Goal: Task Accomplishment & Management: Complete application form

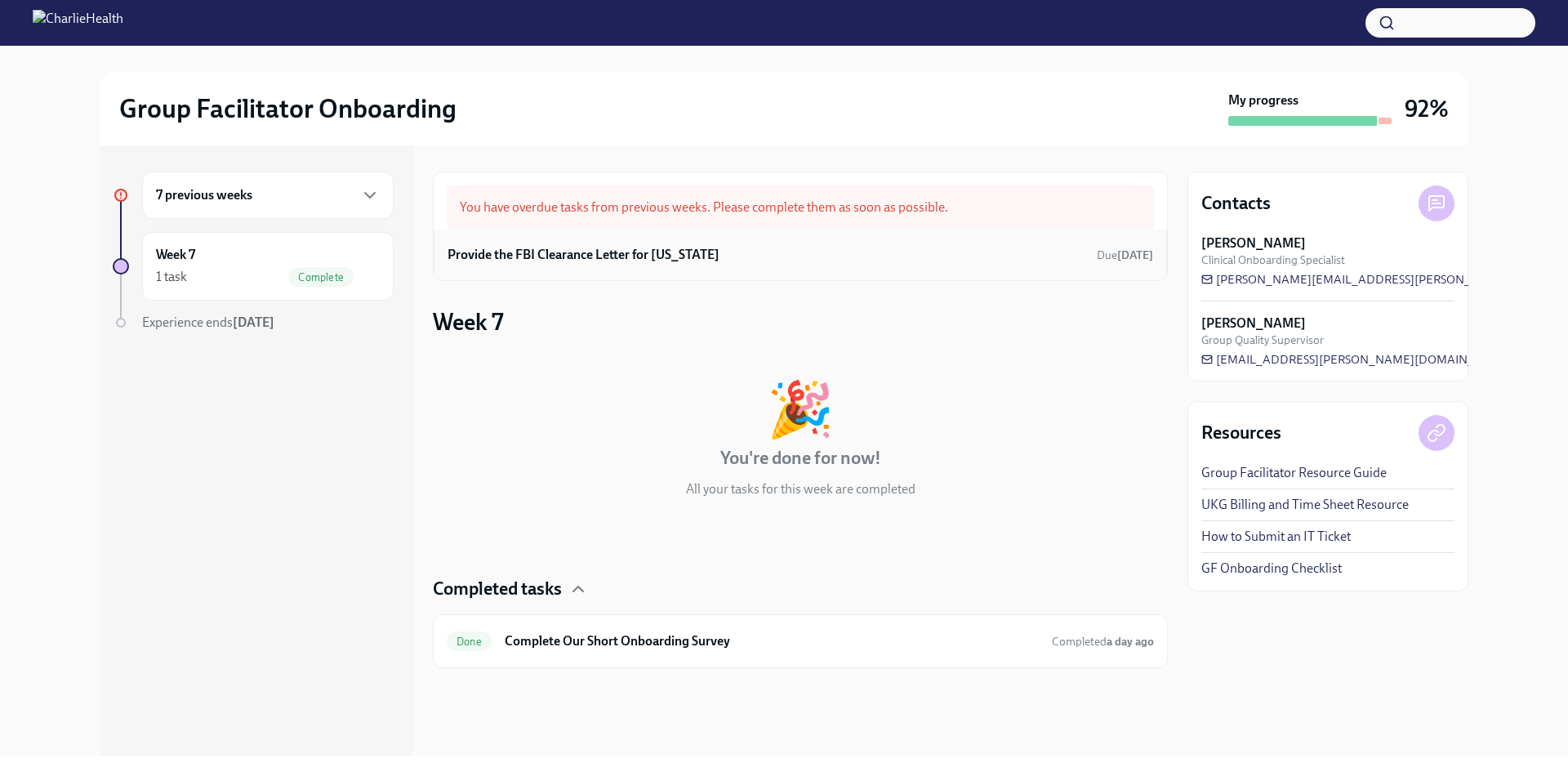
click at [771, 247] on div "Provide the FBI Clearance Letter for [US_STATE] Due [DATE]" at bounding box center [799, 255] width 706 height 25
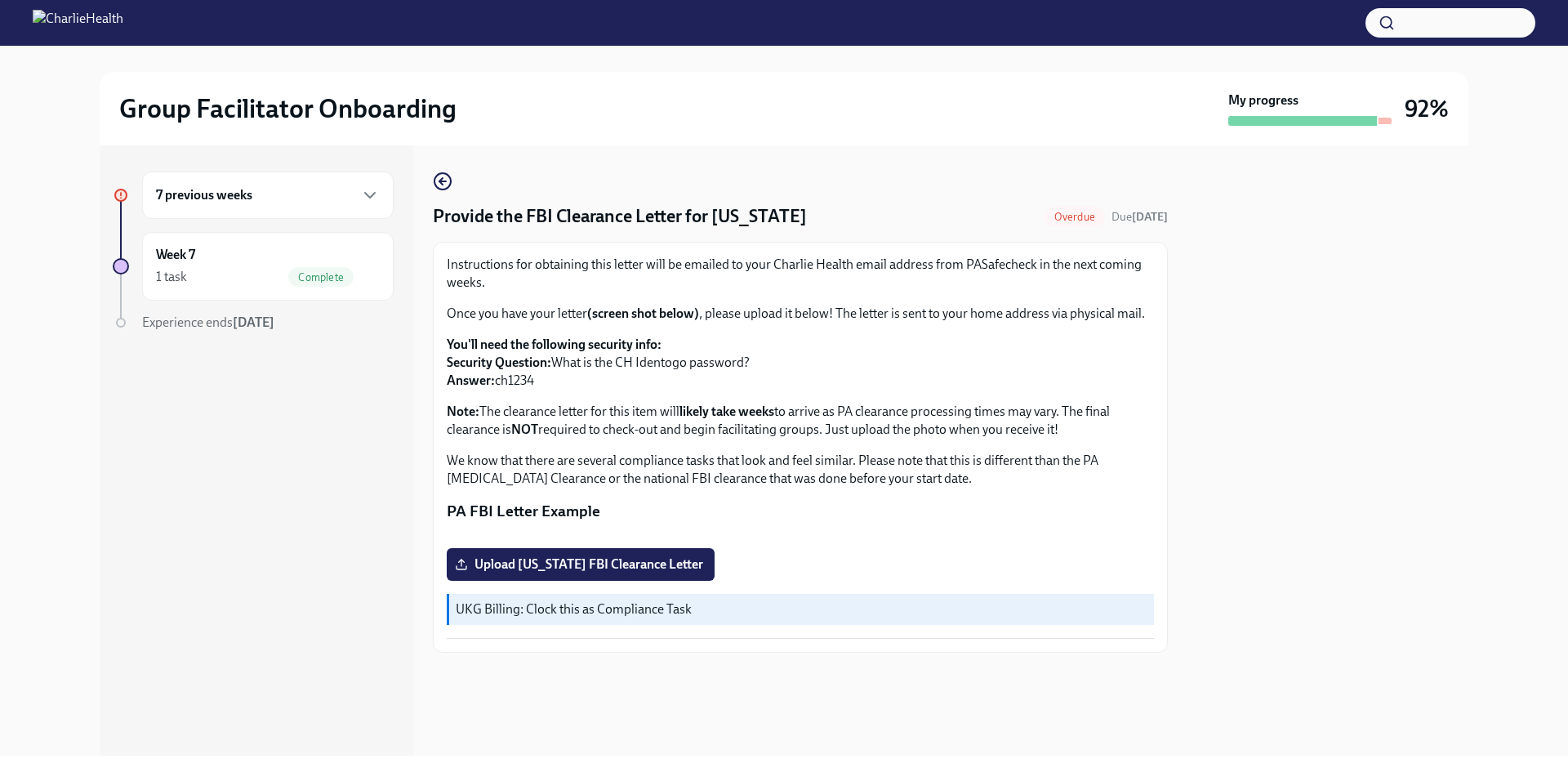
scroll to position [198, 0]
click at [594, 573] on span "Upload [US_STATE] FBI Clearance Letter" at bounding box center [580, 564] width 245 height 16
click at [0, 0] on input "Upload [US_STATE] FBI Clearance Letter" at bounding box center [0, 0] width 0 height 0
click at [1418, 108] on h3 "92%" at bounding box center [1426, 108] width 44 height 30
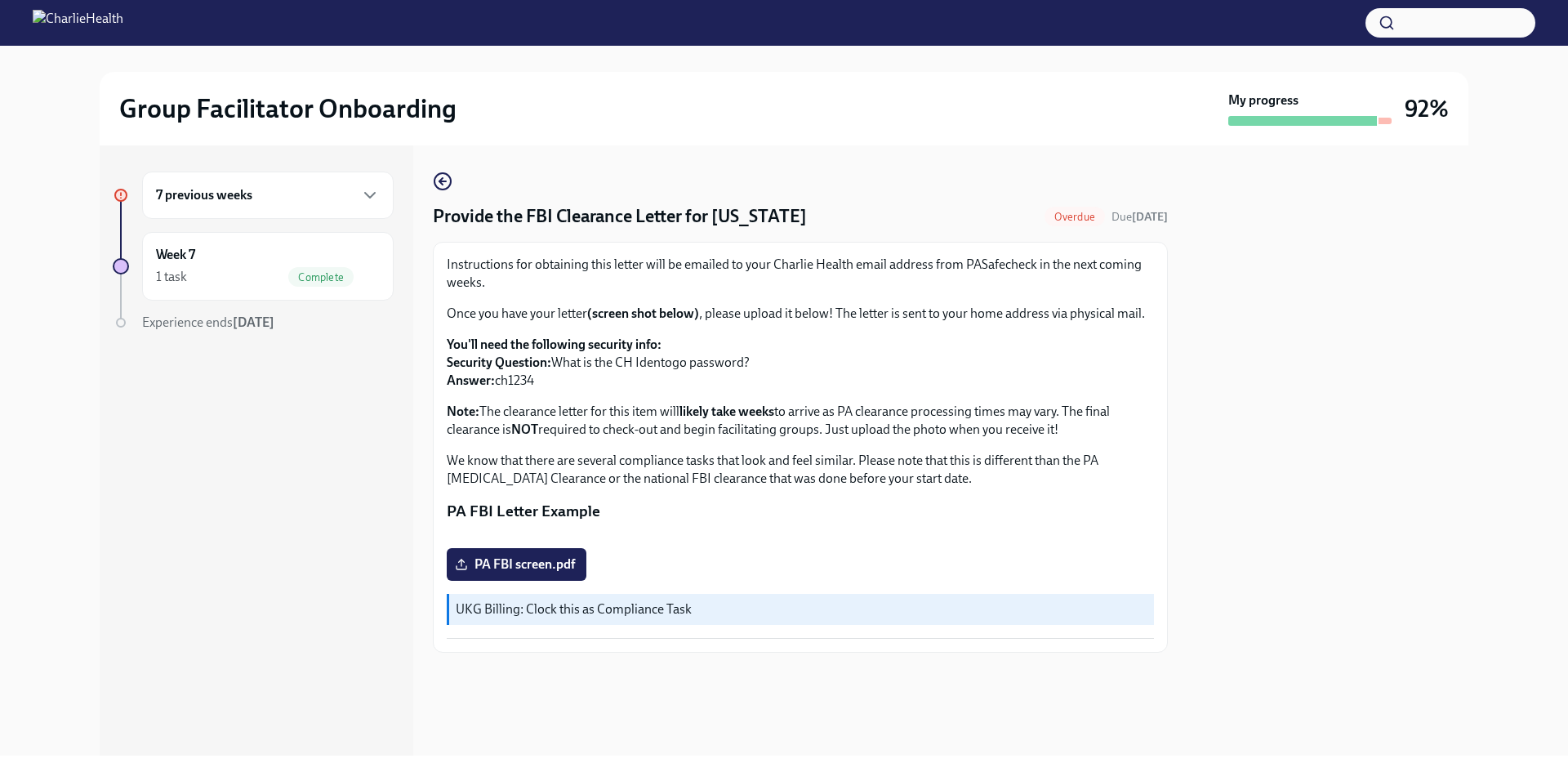
click at [1388, 118] on div at bounding box center [1385, 121] width 13 height 7
click at [274, 274] on div "1 task Complete" at bounding box center [268, 277] width 224 height 19
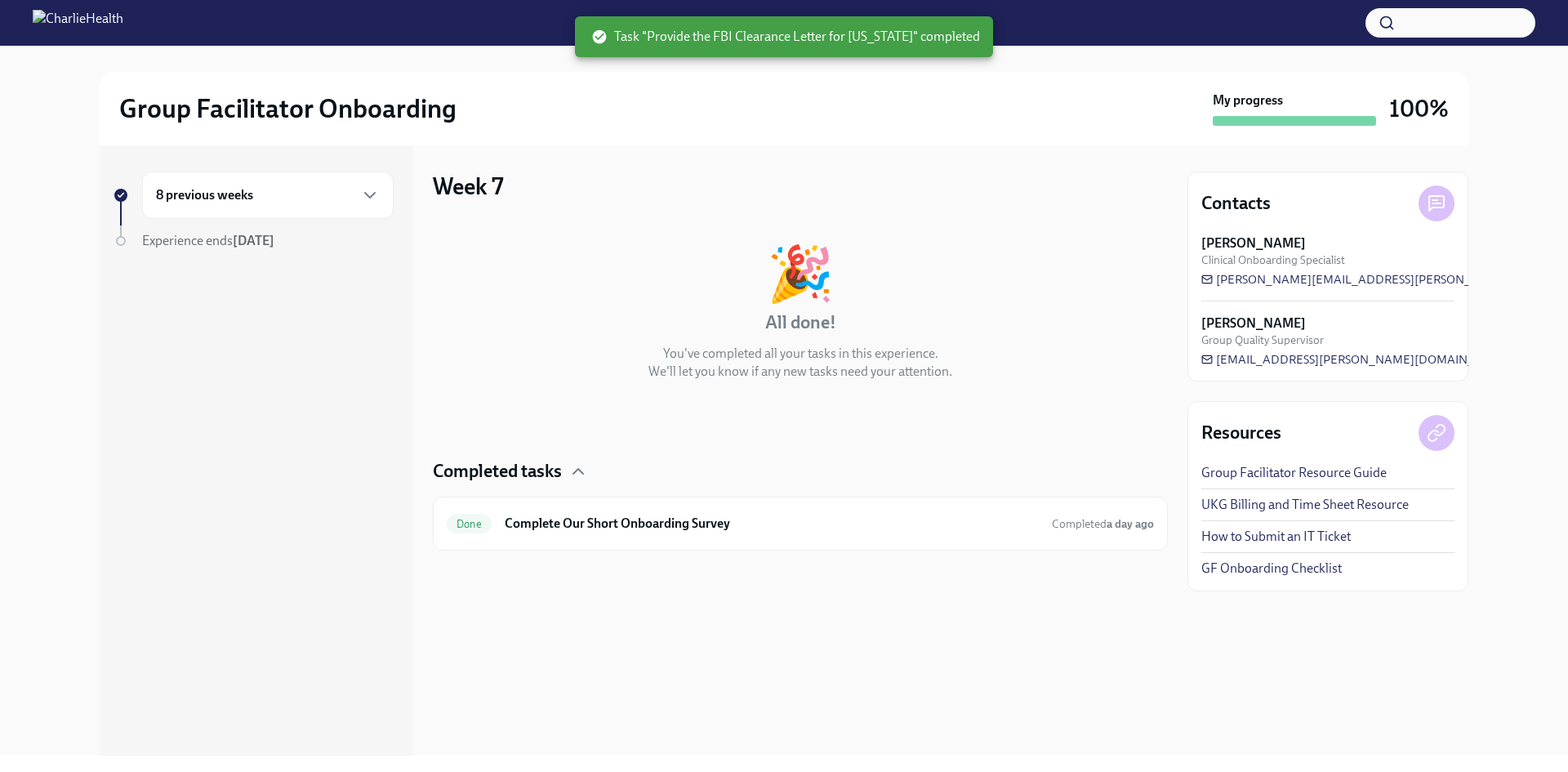
click at [1013, 616] on div "Week 7 🎉 All done! You've completed all your tasks in this experience. We'll le…" at bounding box center [800, 450] width 735 height 610
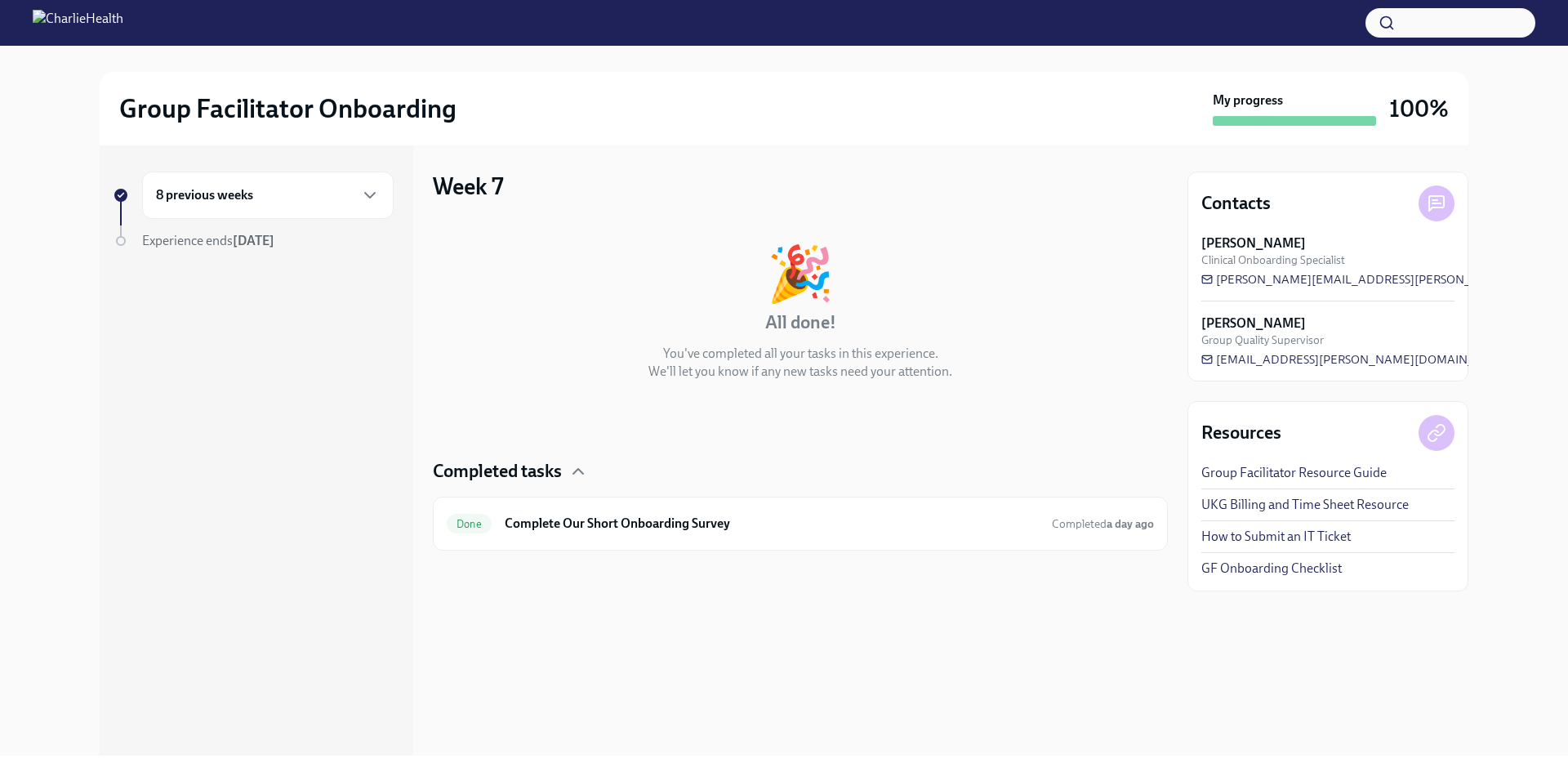
drag, startPoint x: 331, startPoint y: 0, endPoint x: 291, endPoint y: 268, distance: 271.0
click at [292, 272] on div at bounding box center [253, 289] width 280 height 53
